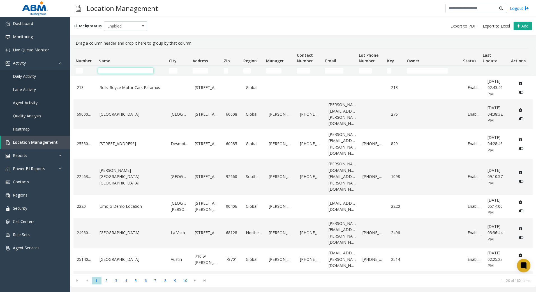
click at [113, 70] on input "Name Filter" at bounding box center [125, 71] width 55 height 6
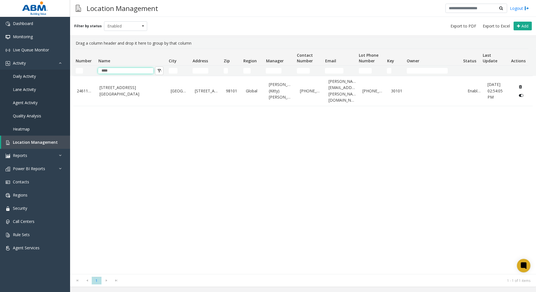
type input "****"
click at [37, 74] on link "Daily Activity" at bounding box center [35, 76] width 70 height 13
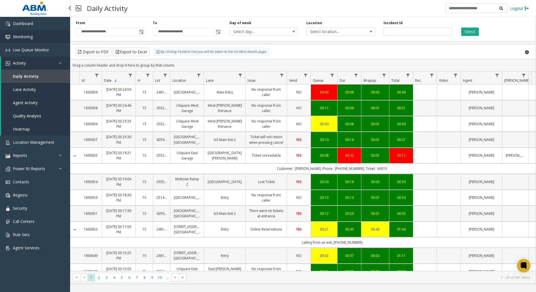
click at [41, 36] on link "Monitoring" at bounding box center [35, 36] width 70 height 13
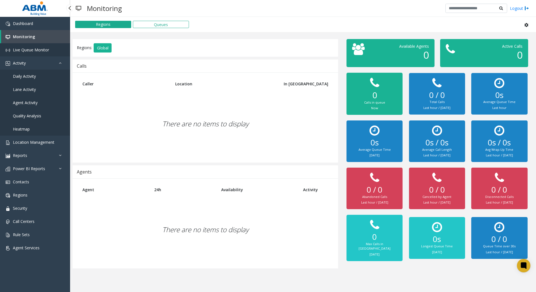
click at [38, 52] on link "Live Queue Monitor" at bounding box center [35, 49] width 70 height 13
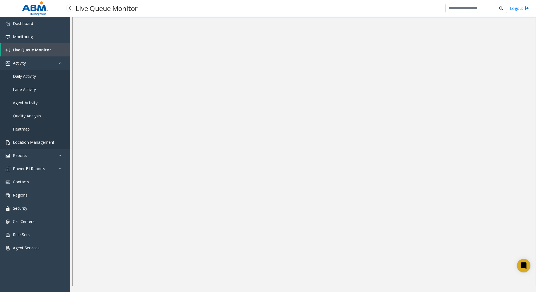
click at [32, 141] on span "Location Management" at bounding box center [34, 141] width 42 height 5
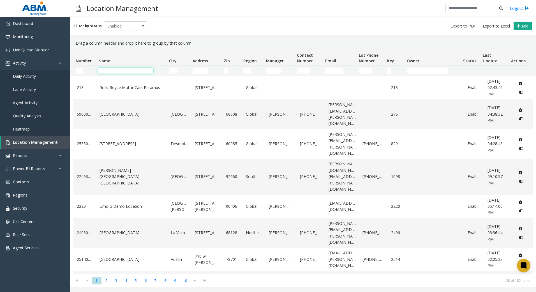
click at [139, 70] on input "Name Filter" at bounding box center [125, 71] width 55 height 6
click at [34, 180] on link "Contacts" at bounding box center [35, 181] width 70 height 13
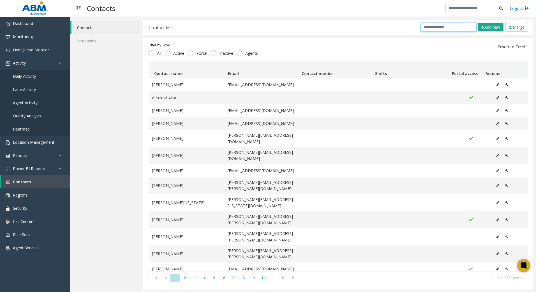
click at [441, 28] on input "text" at bounding box center [449, 27] width 56 height 9
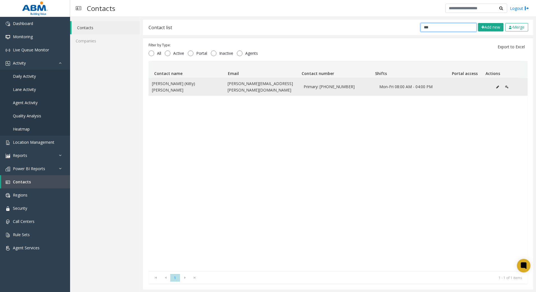
type input "***"
click at [330, 84] on span "Primary: [PHONE_NUMBER]" at bounding box center [338, 87] width 69 height 6
click at [497, 85] on icon "Data table" at bounding box center [498, 86] width 3 height 3
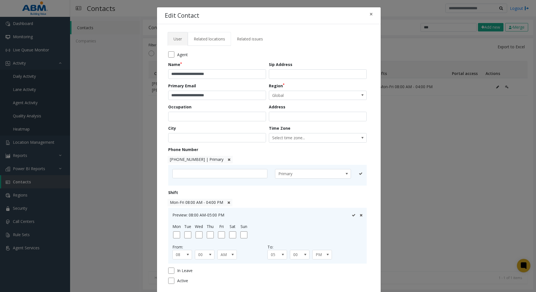
click at [219, 36] on span "Related locations" at bounding box center [209, 38] width 31 height 5
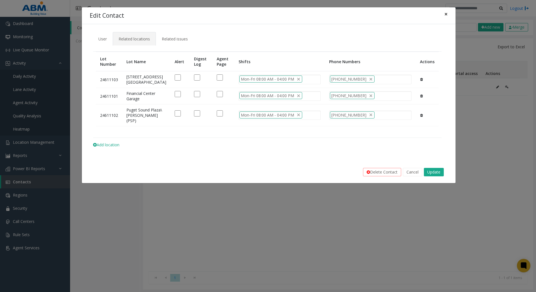
click at [444, 15] on button "×" at bounding box center [446, 14] width 11 height 14
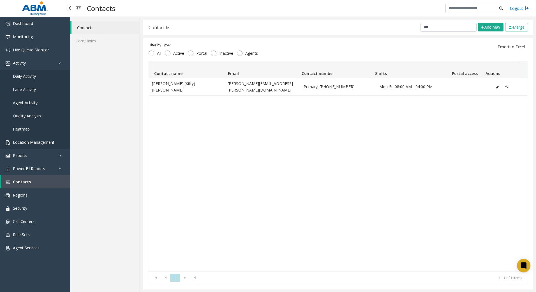
click at [42, 144] on span "Location Management" at bounding box center [34, 141] width 42 height 5
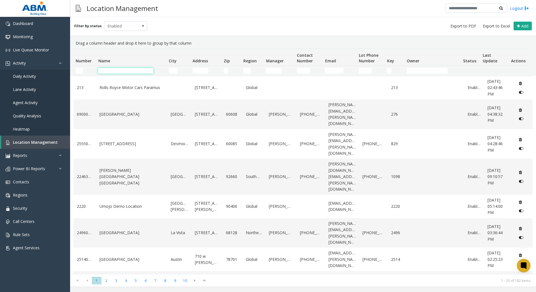
click at [147, 72] on input "Name Filter" at bounding box center [125, 71] width 55 height 6
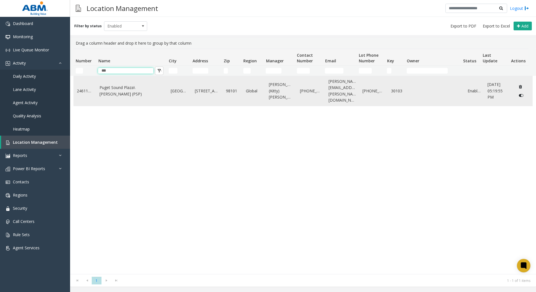
type input "***"
click at [150, 99] on td "Puget Sound Plaza\[PERSON_NAME] (PSP)" at bounding box center [131, 91] width 71 height 30
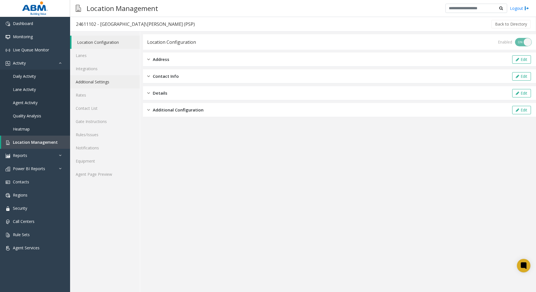
click at [113, 80] on link "Additional Settings" at bounding box center [105, 81] width 70 height 13
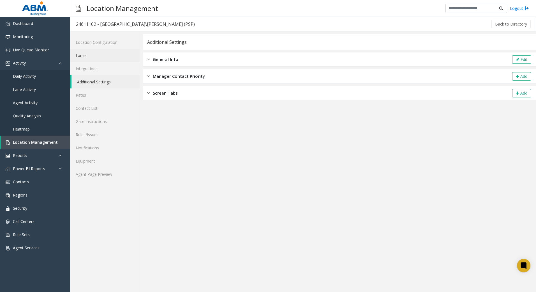
click at [96, 56] on link "Lanes" at bounding box center [105, 55] width 70 height 13
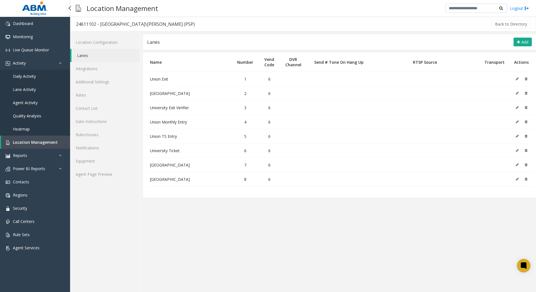
click at [22, 142] on span "Location Management" at bounding box center [35, 141] width 45 height 5
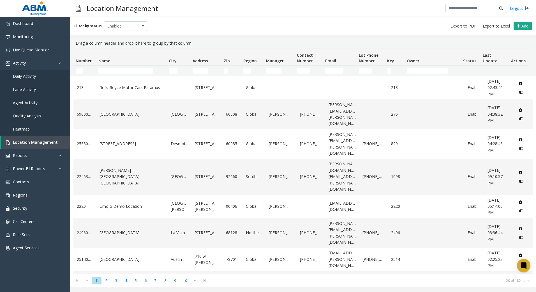
click at [117, 75] on td "Name Filter" at bounding box center [131, 71] width 70 height 10
click at [117, 72] on input "Name Filter" at bounding box center [125, 71] width 55 height 6
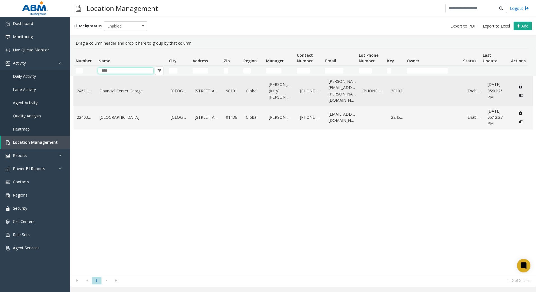
type input "****"
click at [124, 88] on link "Financial Center Garage" at bounding box center [132, 91] width 65 height 6
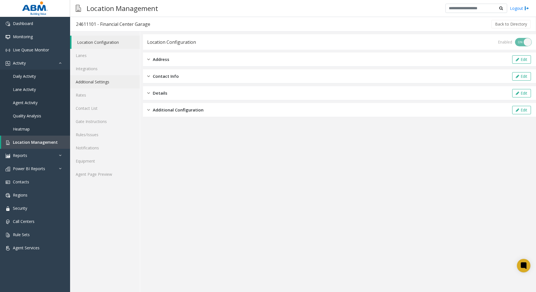
click at [113, 83] on link "Additional Settings" at bounding box center [105, 81] width 70 height 13
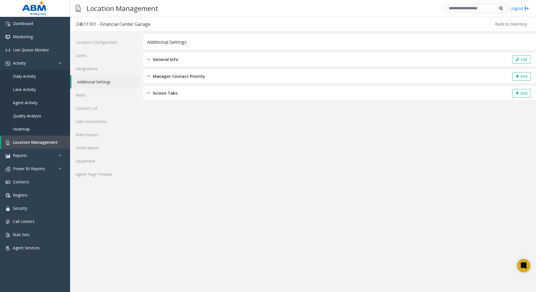
click at [154, 63] on div "General Info Edit" at bounding box center [339, 59] width 393 height 14
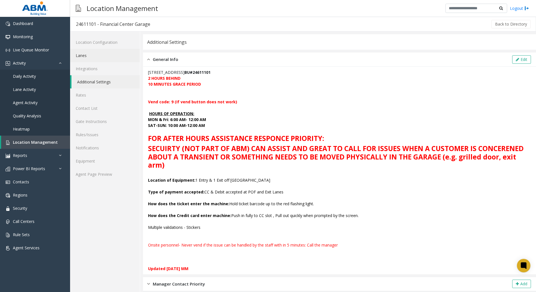
click at [93, 57] on link "Lanes" at bounding box center [105, 55] width 70 height 13
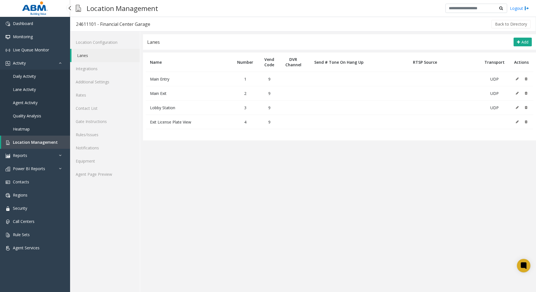
click at [32, 141] on span "Location Management" at bounding box center [35, 141] width 45 height 5
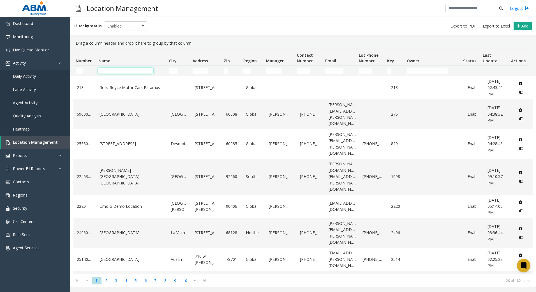
click at [115, 71] on input "Name Filter" at bounding box center [125, 71] width 55 height 6
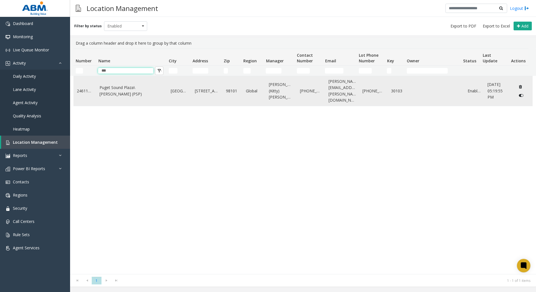
type input "***"
click at [118, 87] on link "Puget Sound Plaza\[PERSON_NAME] (PSP)" at bounding box center [132, 90] width 65 height 13
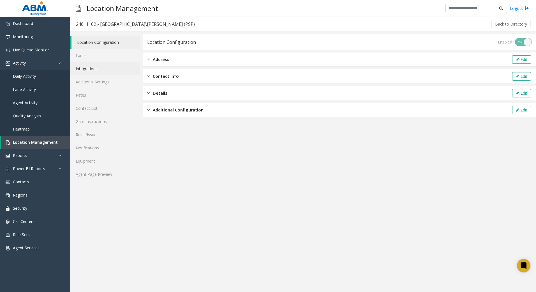
click at [97, 68] on link "Integrations" at bounding box center [105, 68] width 70 height 13
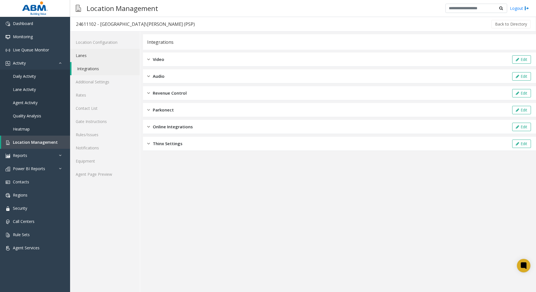
click at [97, 59] on link "Lanes" at bounding box center [105, 55] width 70 height 13
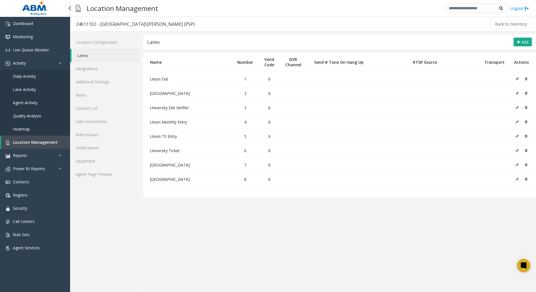
click at [36, 141] on span "Location Management" at bounding box center [35, 141] width 45 height 5
